Goal: Task Accomplishment & Management: Manage account settings

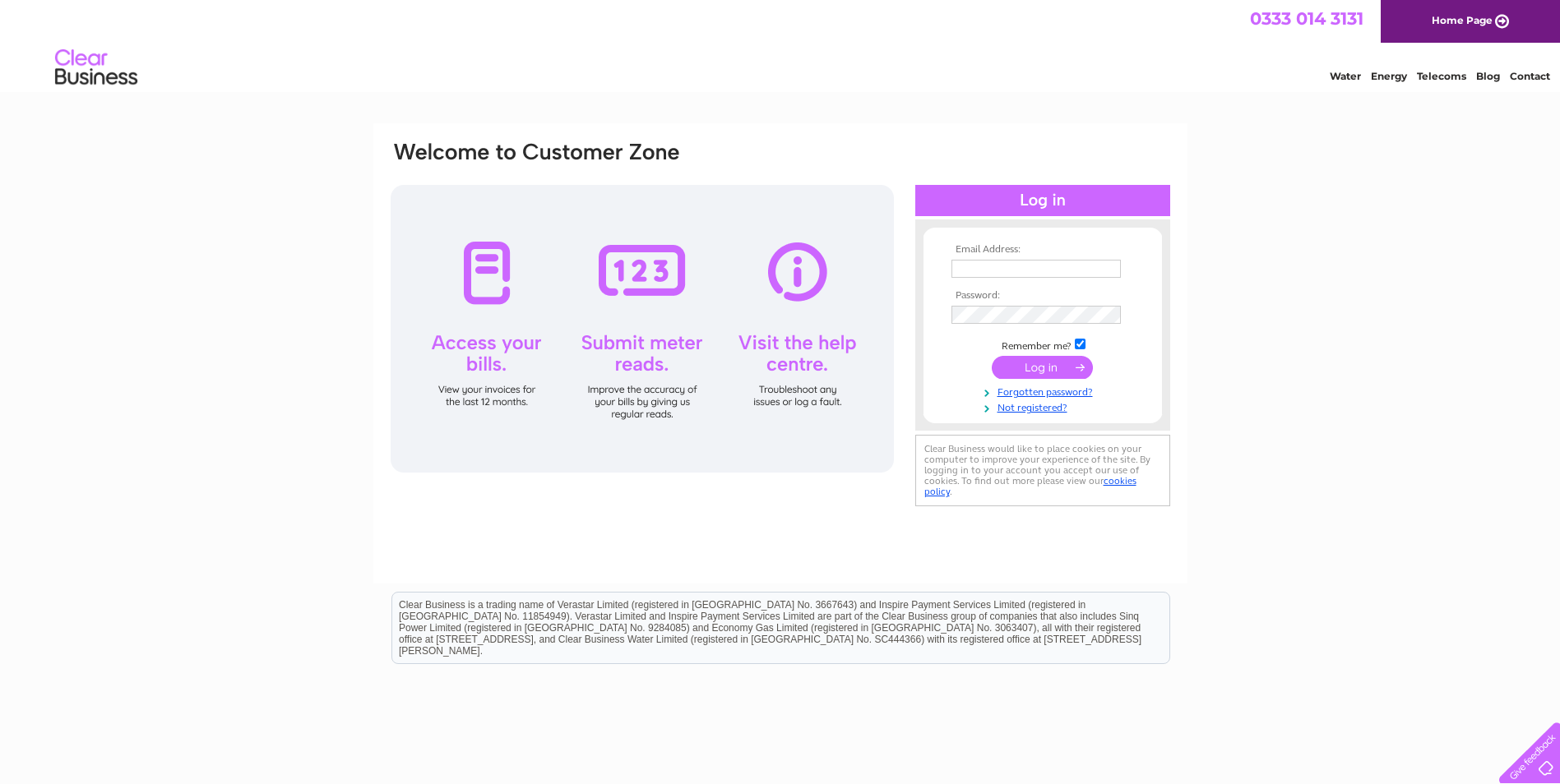
type input "[EMAIL_ADDRESS][DOMAIN_NAME]"
click at [1039, 357] on input "submit" at bounding box center [1041, 367] width 101 height 23
click at [1039, 363] on input "submit" at bounding box center [1041, 367] width 101 height 23
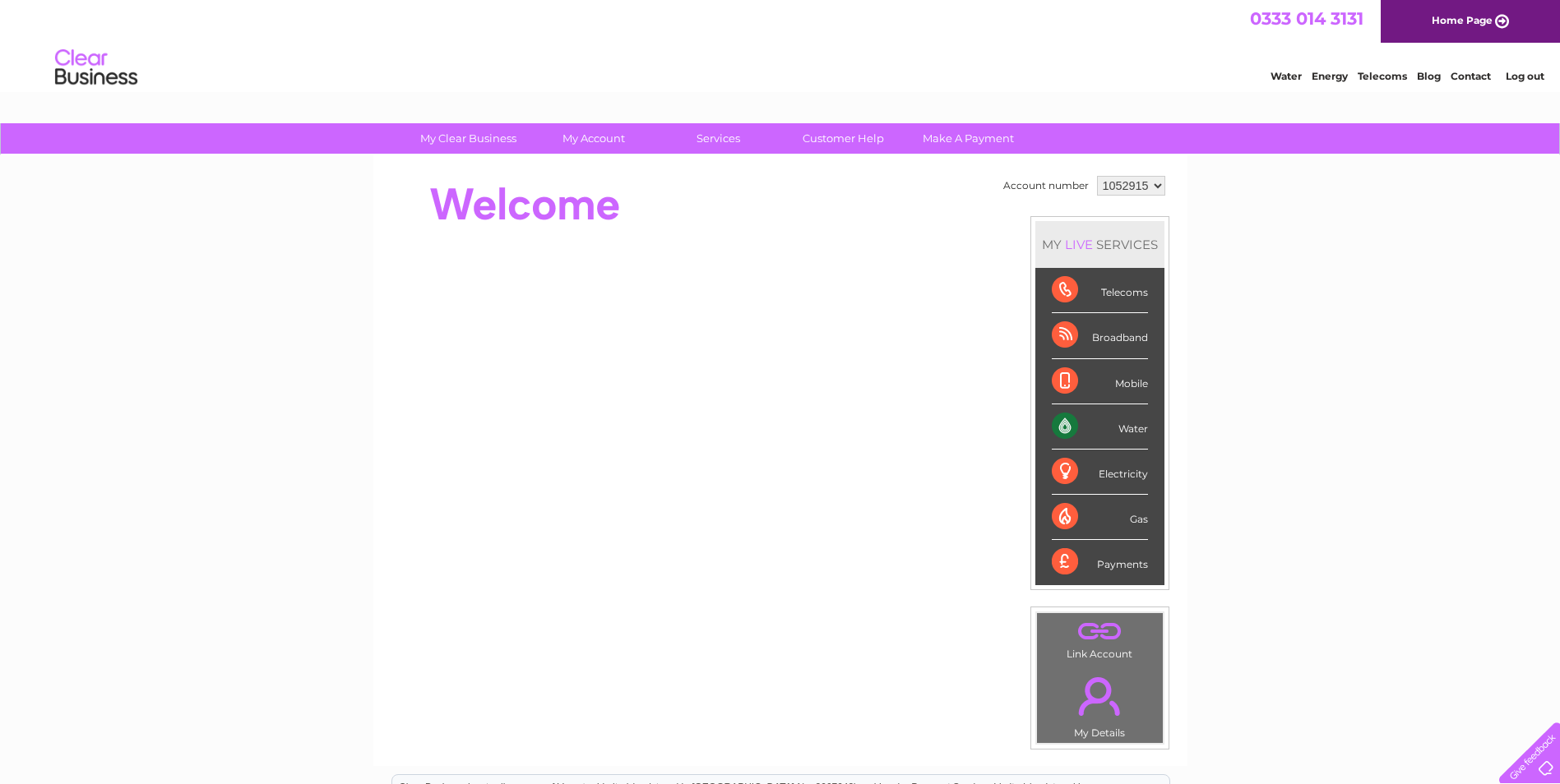
click at [1091, 425] on div "Water" at bounding box center [1099, 427] width 96 height 45
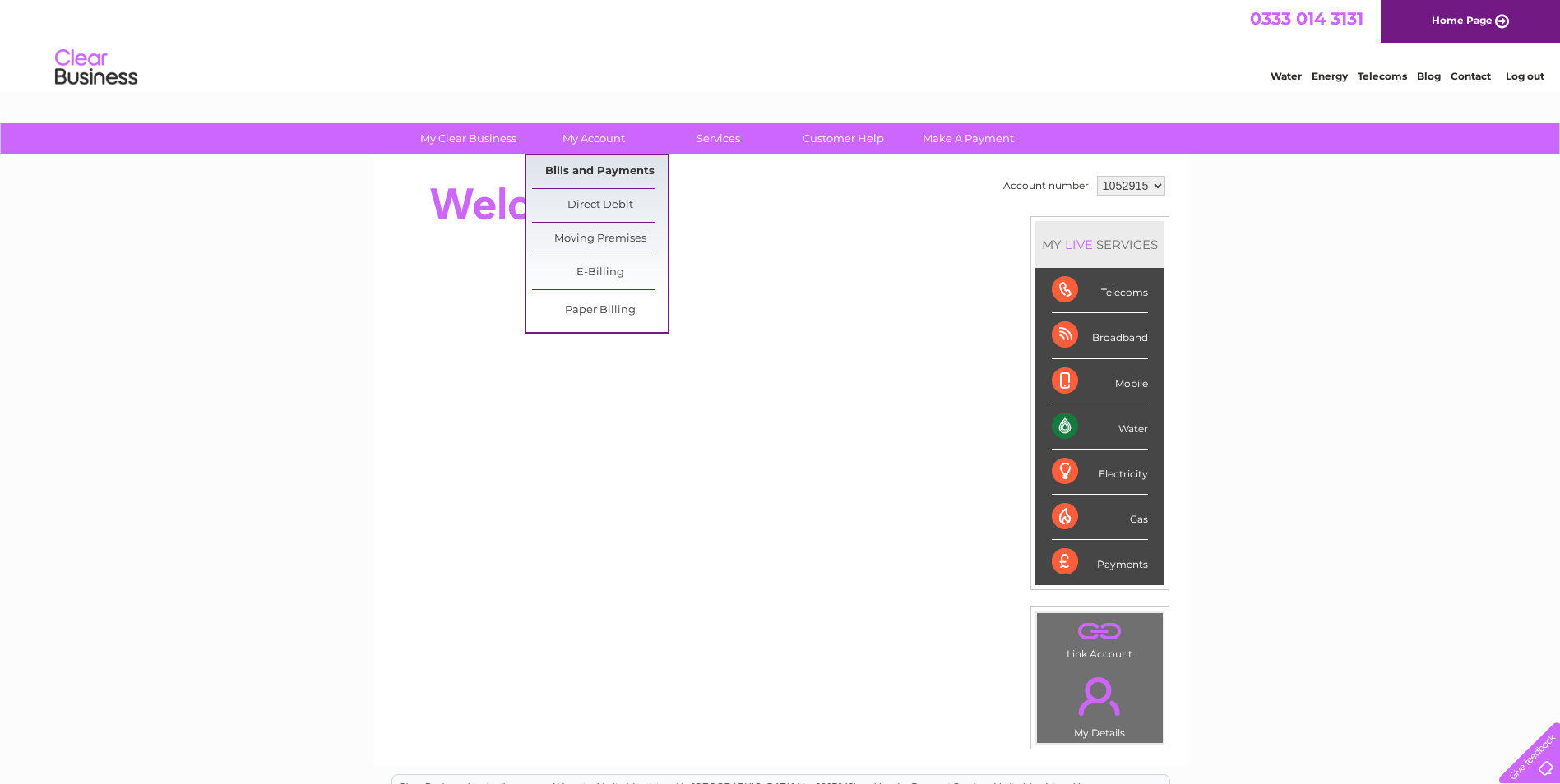
click at [600, 174] on link "Bills and Payments" at bounding box center [599, 172] width 135 height 33
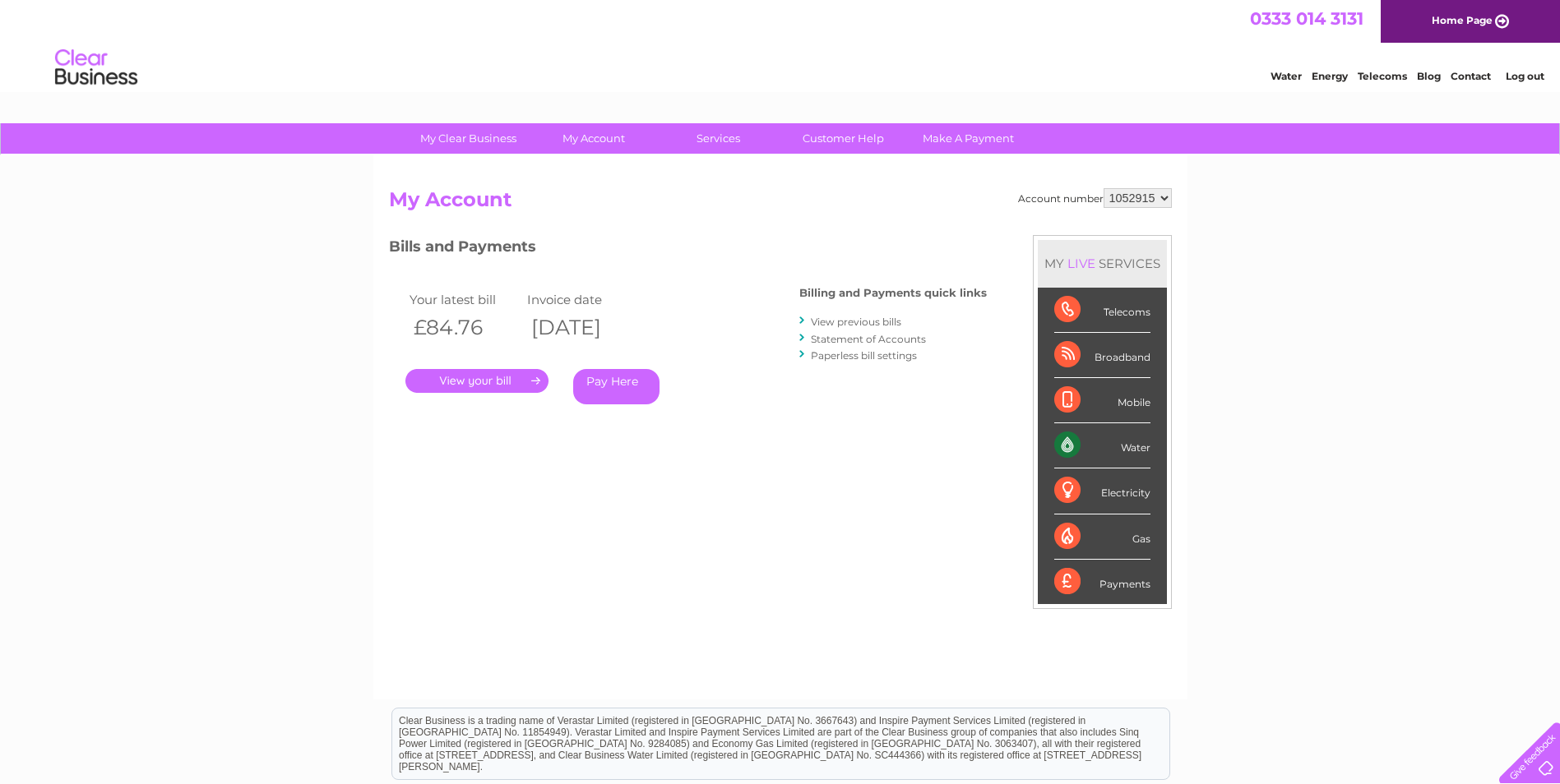
click at [489, 384] on link "." at bounding box center [476, 381] width 143 height 24
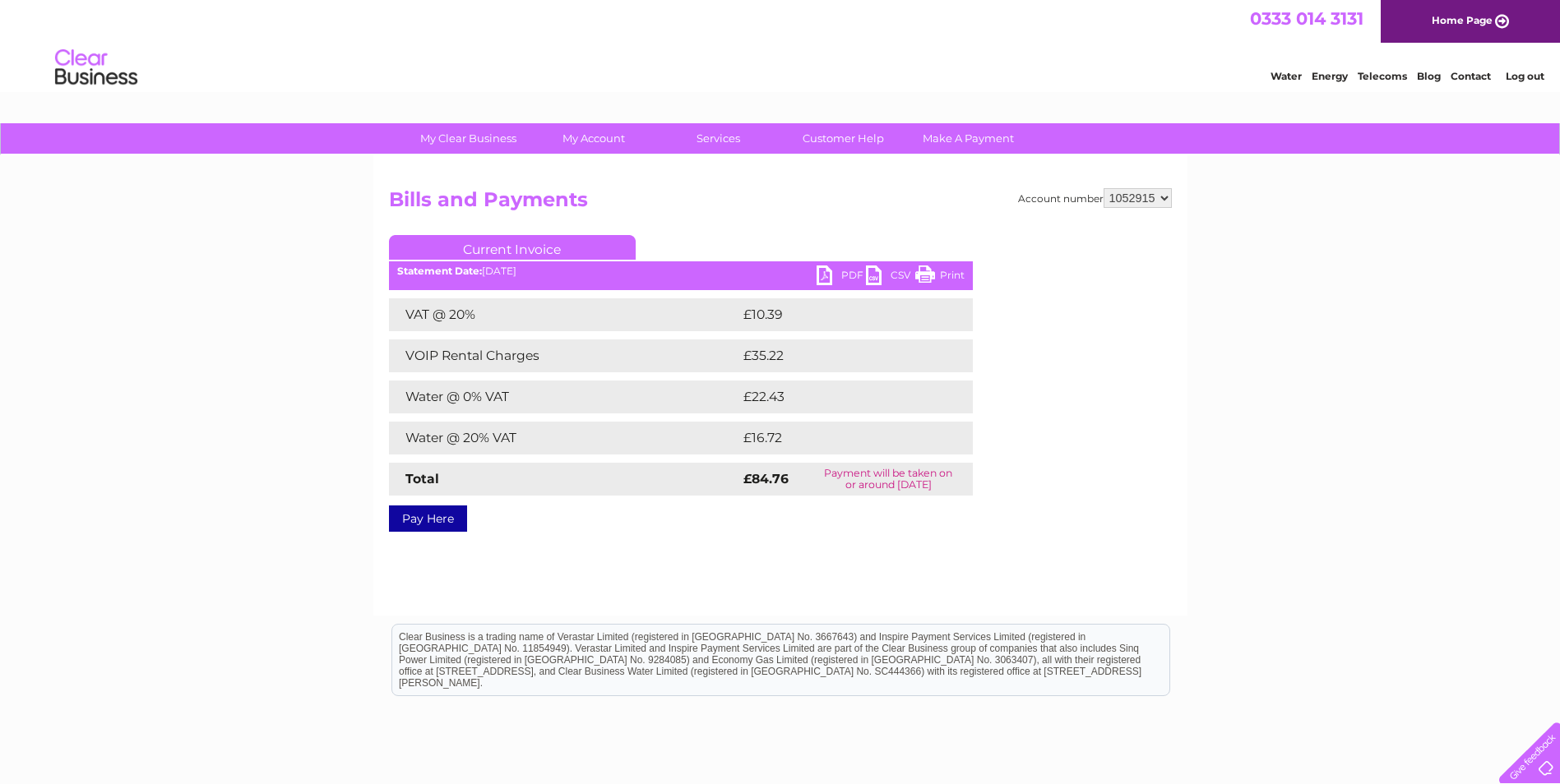
click at [942, 273] on link "Print" at bounding box center [939, 277] width 49 height 24
